Goal: Check status: Check status

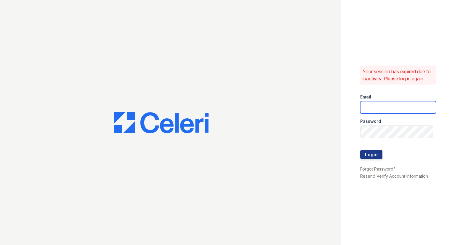
click at [377, 107] on input "email" at bounding box center [398, 107] width 76 height 12
type input "raindance3@cafmanagement.com"
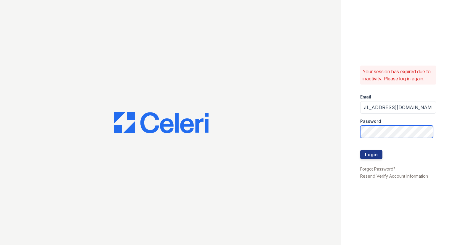
scroll to position [0, 0]
click at [360, 150] on button "Login" at bounding box center [371, 154] width 22 height 9
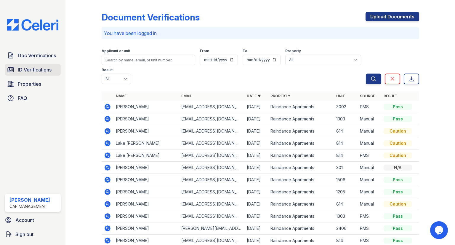
click at [41, 72] on span "ID Verifications" at bounding box center [35, 69] width 34 height 7
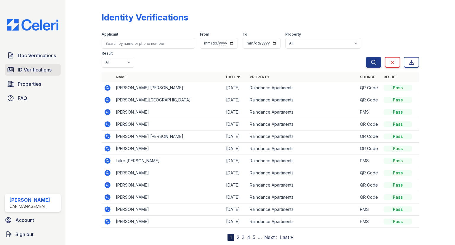
click at [40, 66] on span "ID Verifications" at bounding box center [35, 69] width 34 height 7
click at [44, 61] on div "Doc Verifications ID Verifications Properties FAQ" at bounding box center [32, 76] width 61 height 55
click at [47, 76] on div "Doc Verifications ID Verifications Properties FAQ" at bounding box center [32, 76] width 61 height 55
click at [47, 75] on link "ID Verifications" at bounding box center [33, 70] width 56 height 12
click at [44, 51] on link "Doc Verifications" at bounding box center [33, 55] width 56 height 12
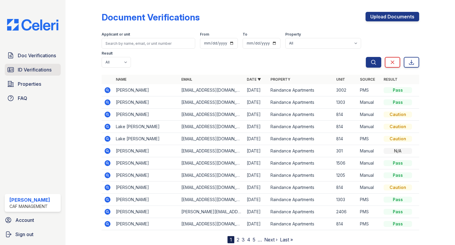
click at [37, 72] on span "ID Verifications" at bounding box center [35, 69] width 34 height 7
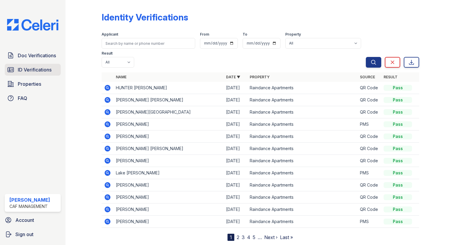
click at [40, 74] on link "ID Verifications" at bounding box center [33, 70] width 56 height 12
click at [37, 65] on link "ID Verifications" at bounding box center [33, 70] width 56 height 12
click at [40, 73] on span "ID Verifications" at bounding box center [35, 69] width 34 height 7
click at [108, 85] on icon at bounding box center [108, 88] width 6 height 6
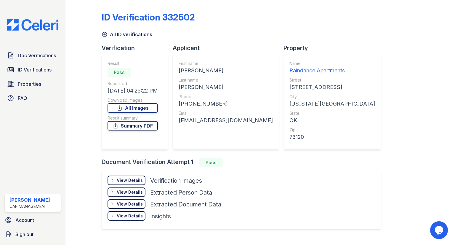
click at [142, 128] on link "Summary PDF" at bounding box center [133, 125] width 50 height 9
click at [36, 66] on span "ID Verifications" at bounding box center [35, 69] width 34 height 7
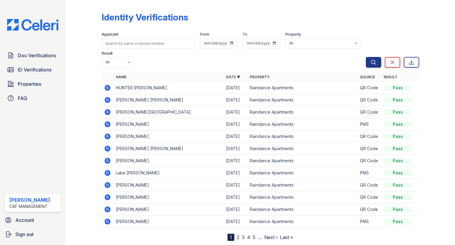
click at [108, 84] on icon at bounding box center [107, 87] width 7 height 7
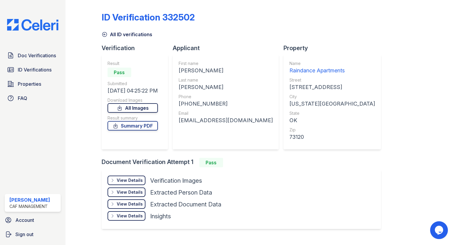
click at [143, 109] on link "All Images" at bounding box center [133, 107] width 50 height 9
